Goal: Task Accomplishment & Management: Use online tool/utility

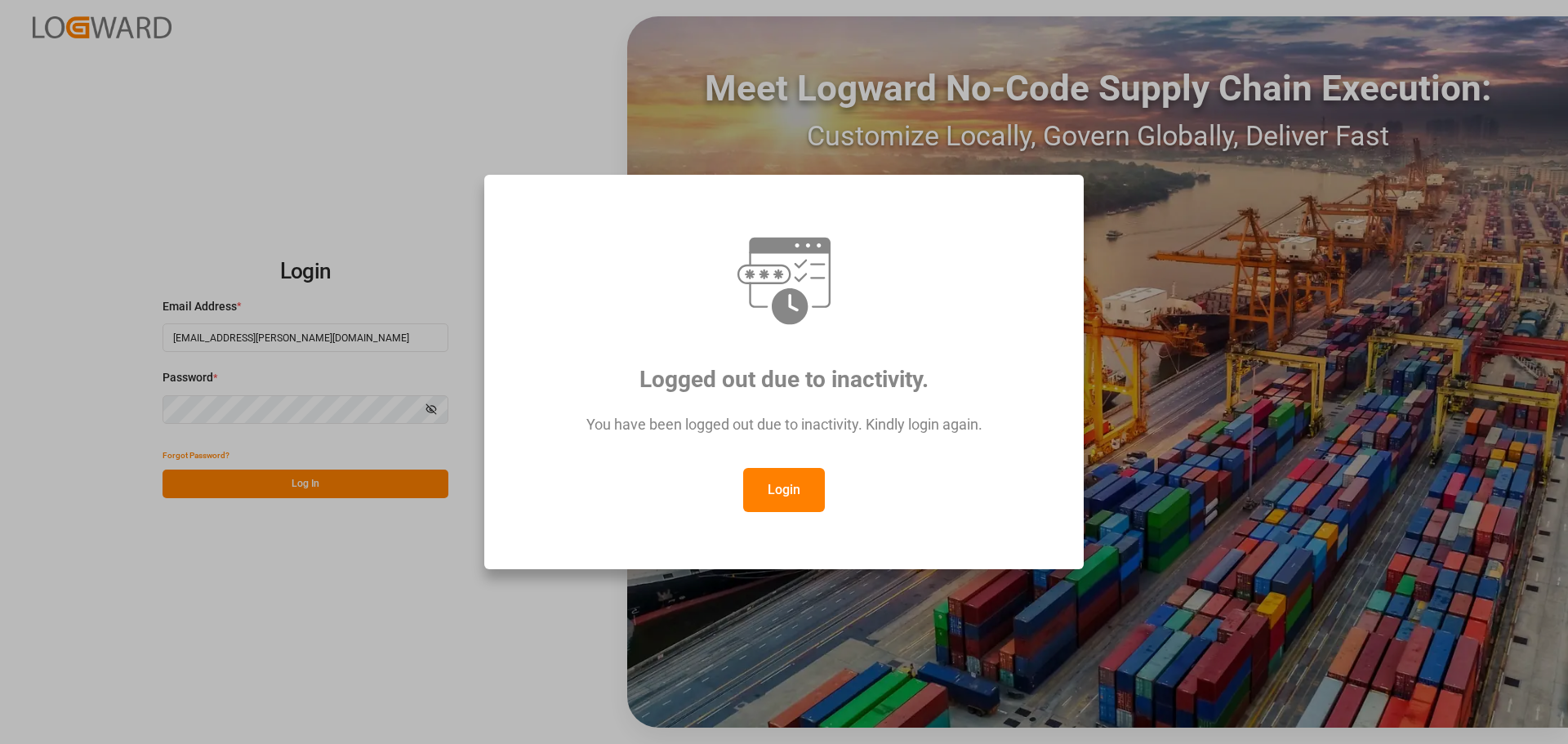
drag, startPoint x: 784, startPoint y: 486, endPoint x: 389, endPoint y: 474, distance: 395.2
click at [783, 485] on button "Login" at bounding box center [784, 489] width 82 height 44
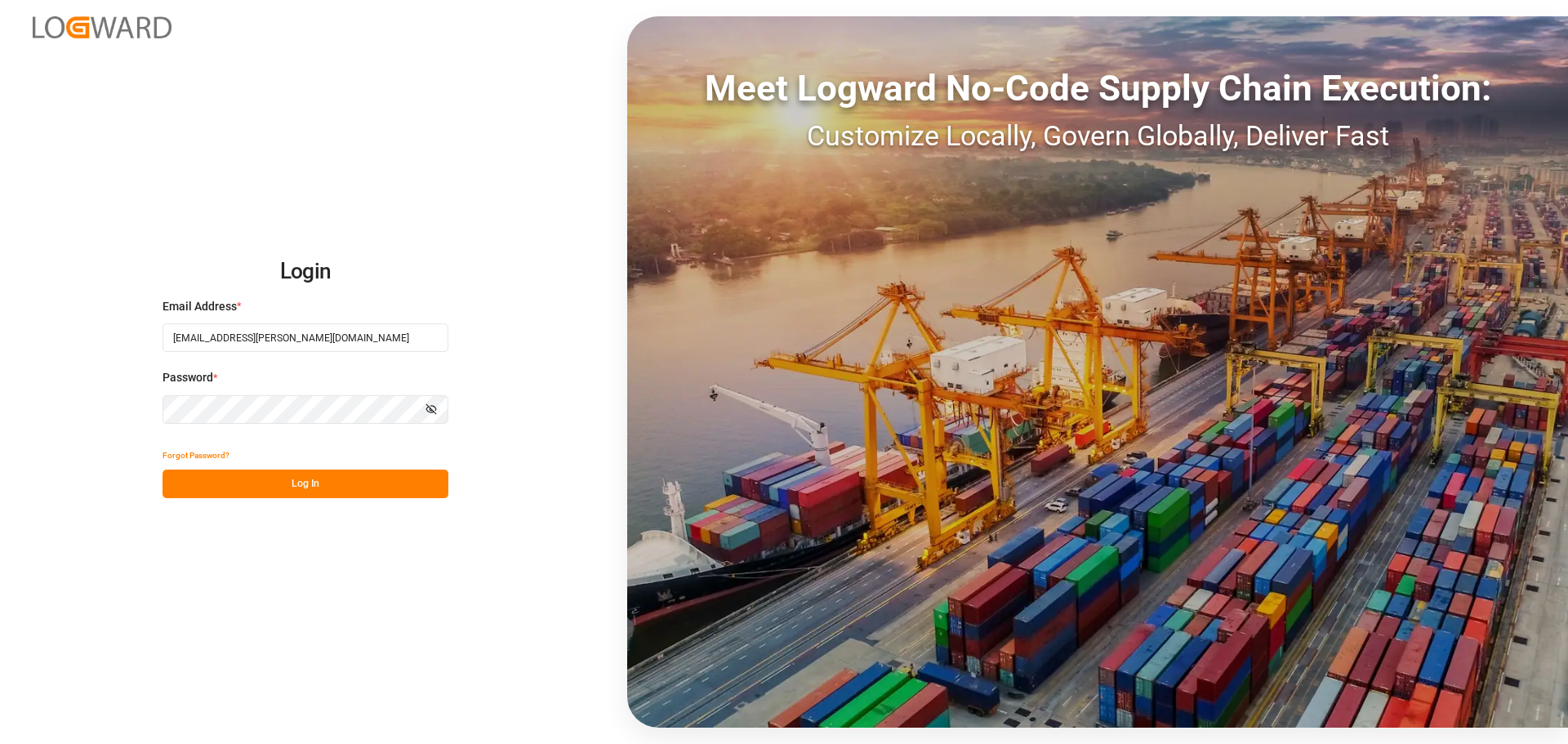
click at [330, 482] on button "Log In" at bounding box center [305, 484] width 286 height 29
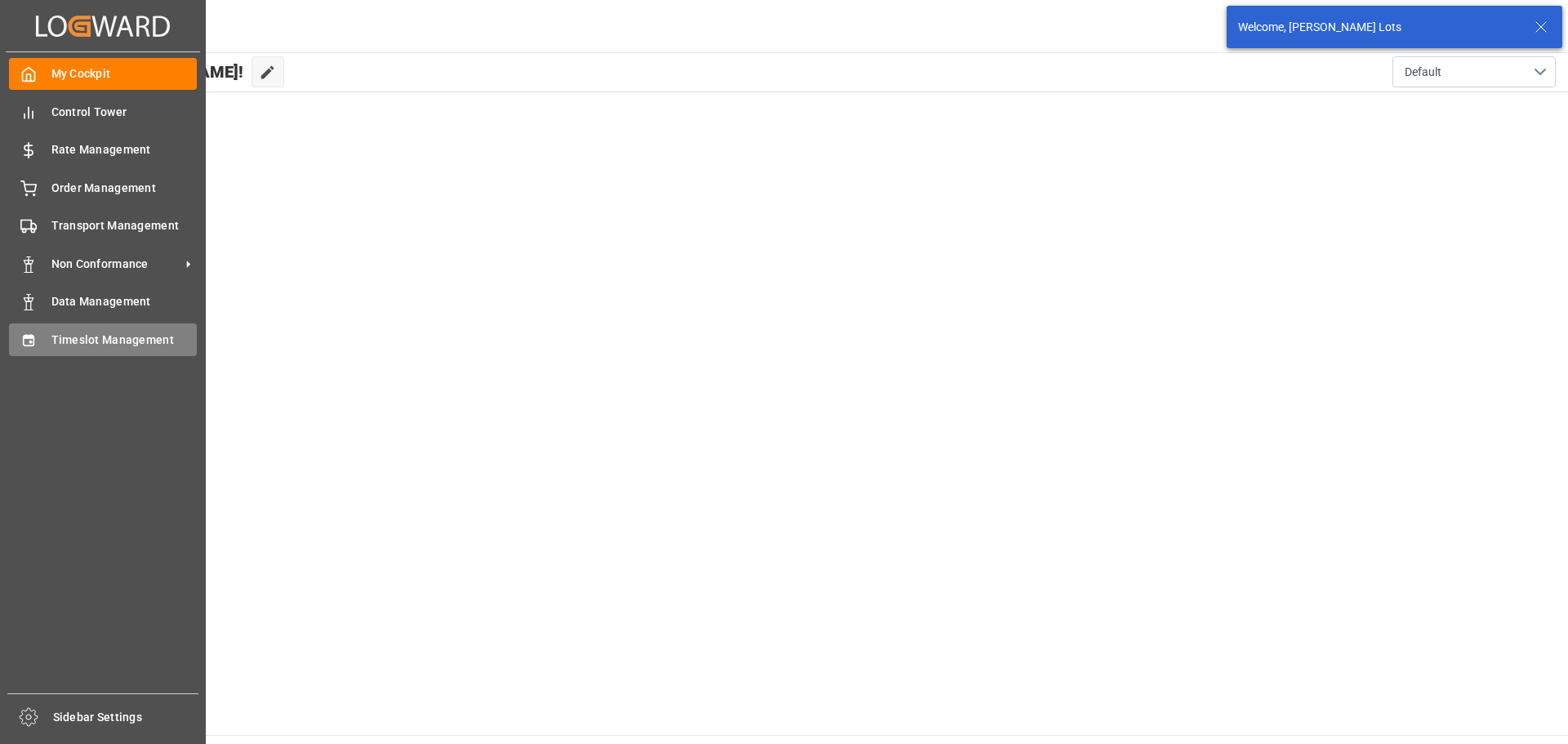
click at [86, 337] on span "Timeslot Management" at bounding box center [124, 339] width 146 height 17
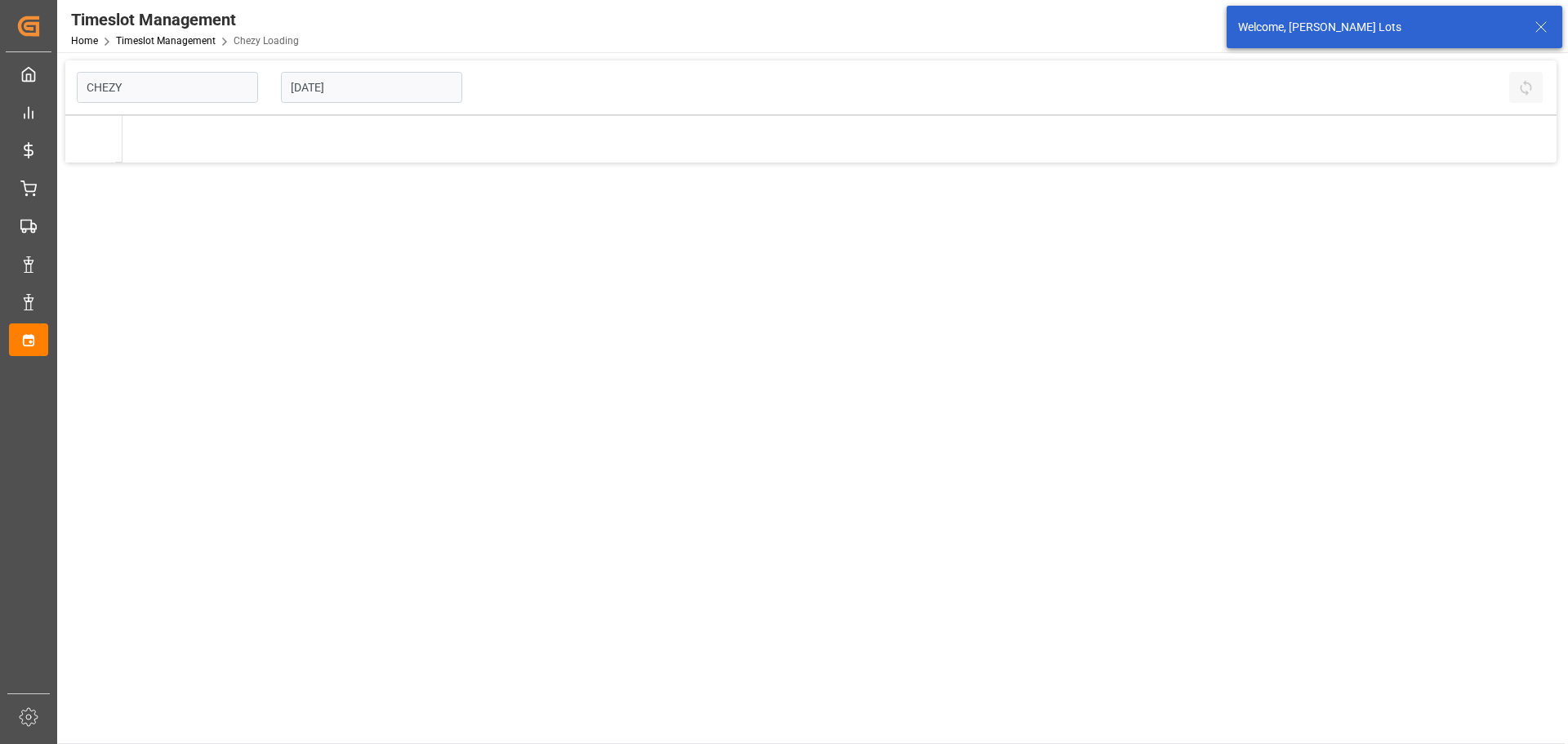
type input "Chezy Loading"
